Goal: Information Seeking & Learning: Learn about a topic

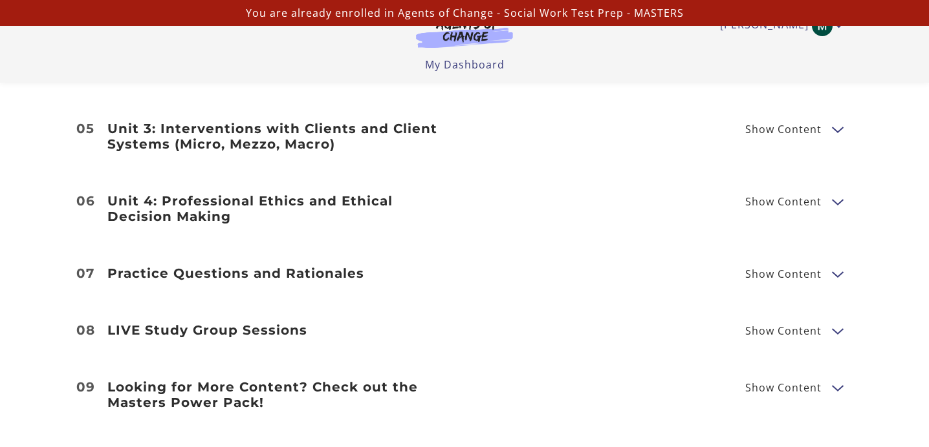
scroll to position [1761, 0]
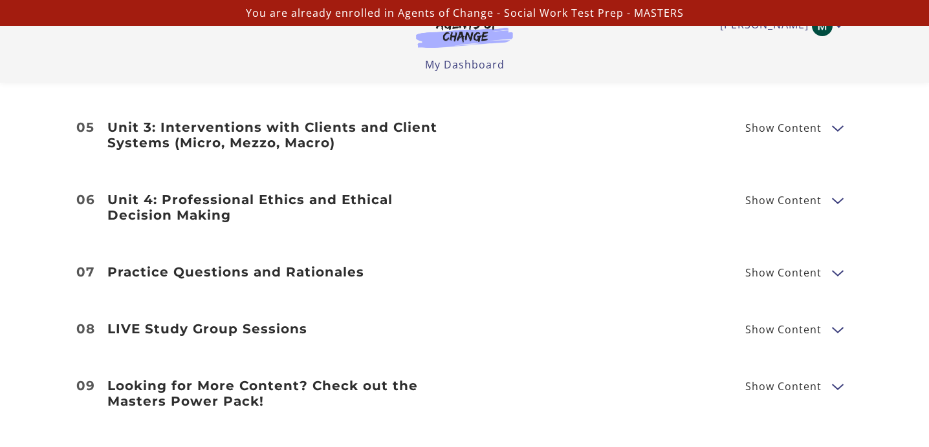
click at [578, 266] on li "07 Practice Questions and Rationales Show Content 75 Question Practice Test Ans…" at bounding box center [464, 272] width 929 height 57
click at [768, 268] on span "Show Content" at bounding box center [783, 273] width 76 height 10
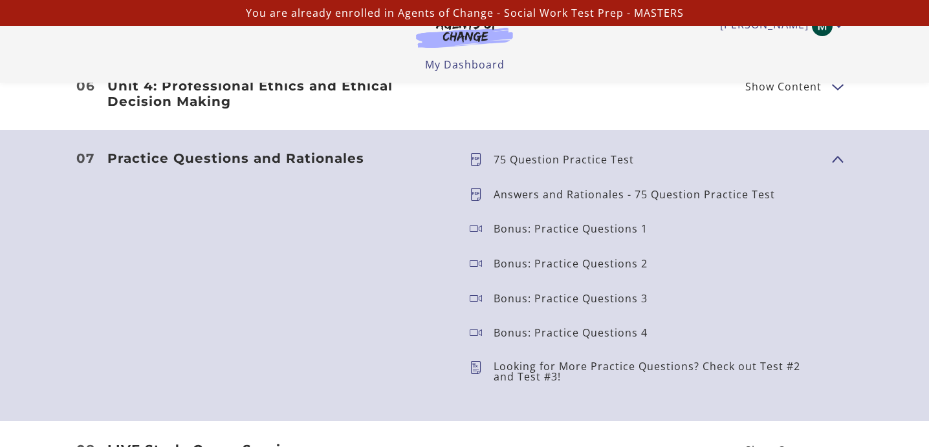
scroll to position [1880, 0]
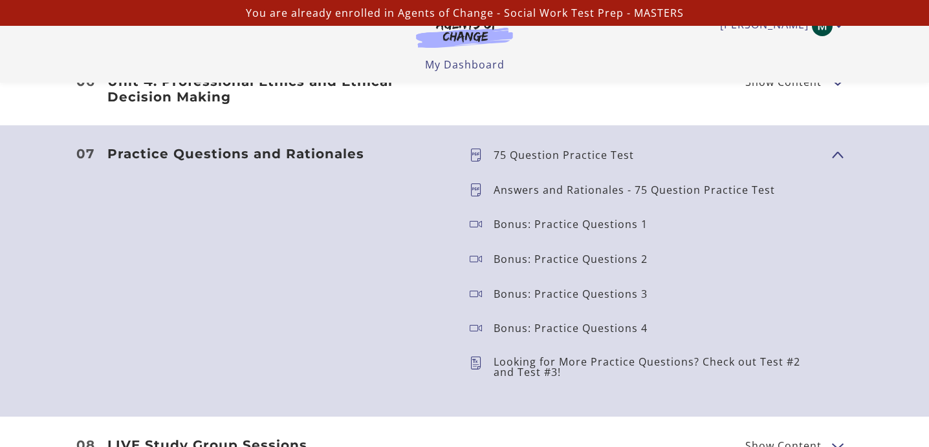
click at [603, 150] on p "75 Question Practice Test" at bounding box center [568, 155] width 151 height 10
click at [603, 199] on ul "75 Question Practice Test Answers and Rationales - 75 Question Practice Test Bo…" at bounding box center [640, 271] width 362 height 250
click at [823, 146] on div "Practice Questions and Rationales Show Content 75 Question Practice Test Answer…" at bounding box center [464, 271] width 776 height 250
click at [832, 140] on span "Show Content" at bounding box center [832, 155] width 0 height 114
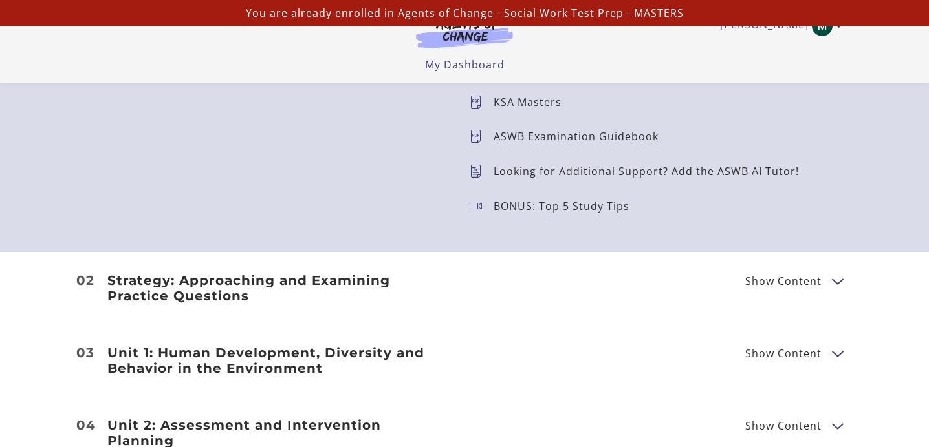
scroll to position [1392, 0]
click at [491, 283] on div "Strategy: Approaching and Examining Practice Questions Show Content Breaking Do…" at bounding box center [464, 287] width 776 height 31
click at [776, 265] on li "02 Strategy: Approaching and Examining Practice Questions Show Content Breaking…" at bounding box center [464, 287] width 929 height 72
click at [772, 290] on div "Strategy: Approaching and Examining Practice Questions Show Content Breaking Do…" at bounding box center [464, 287] width 776 height 31
click at [775, 279] on span "Show Content" at bounding box center [783, 280] width 76 height 10
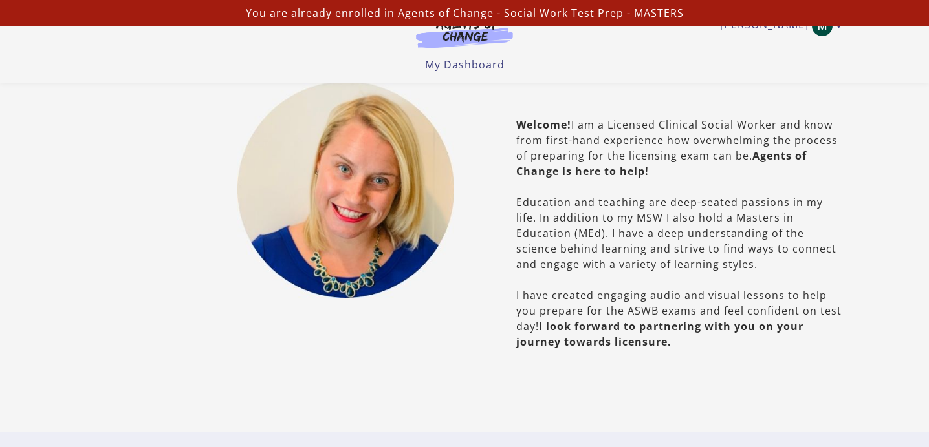
scroll to position [0, 0]
